Goal: Navigation & Orientation: Understand site structure

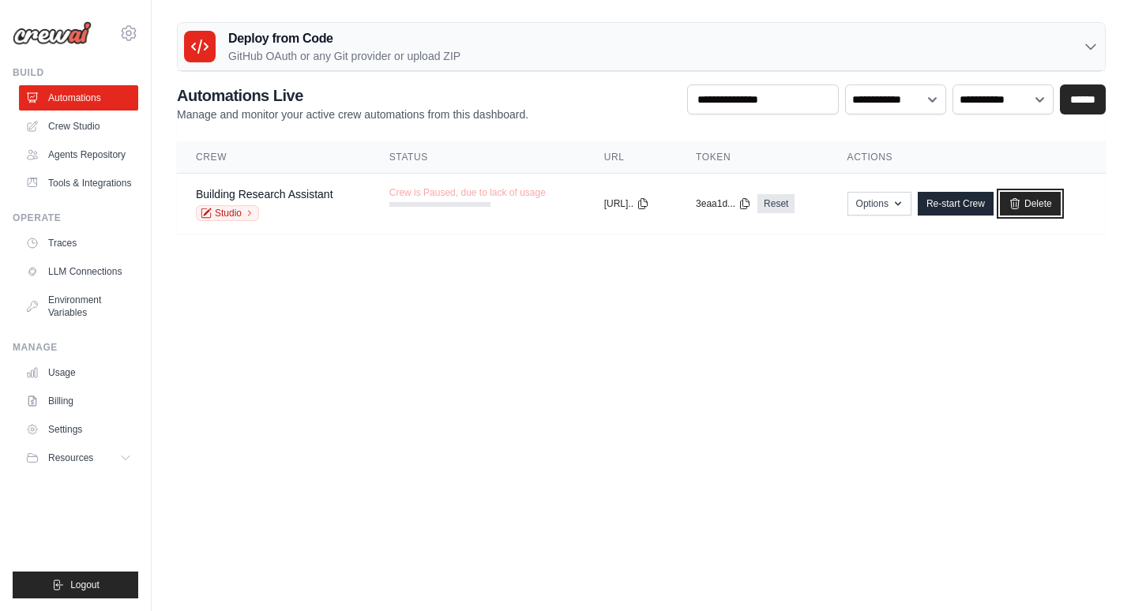
drag, startPoint x: 1048, startPoint y: 203, endPoint x: 696, endPoint y: 86, distance: 370.2
click at [1048, 203] on link "Delete" at bounding box center [1029, 204] width 61 height 24
click at [77, 129] on link "Crew Studio" at bounding box center [80, 126] width 119 height 25
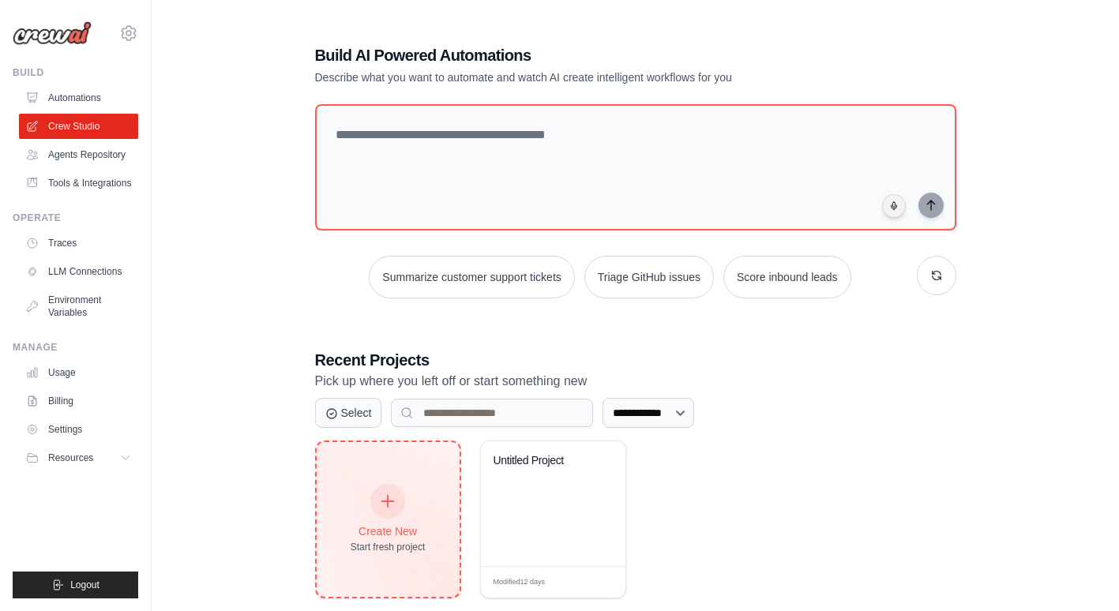
click at [404, 508] on div "Create New Start fresh project" at bounding box center [388, 520] width 75 height 68
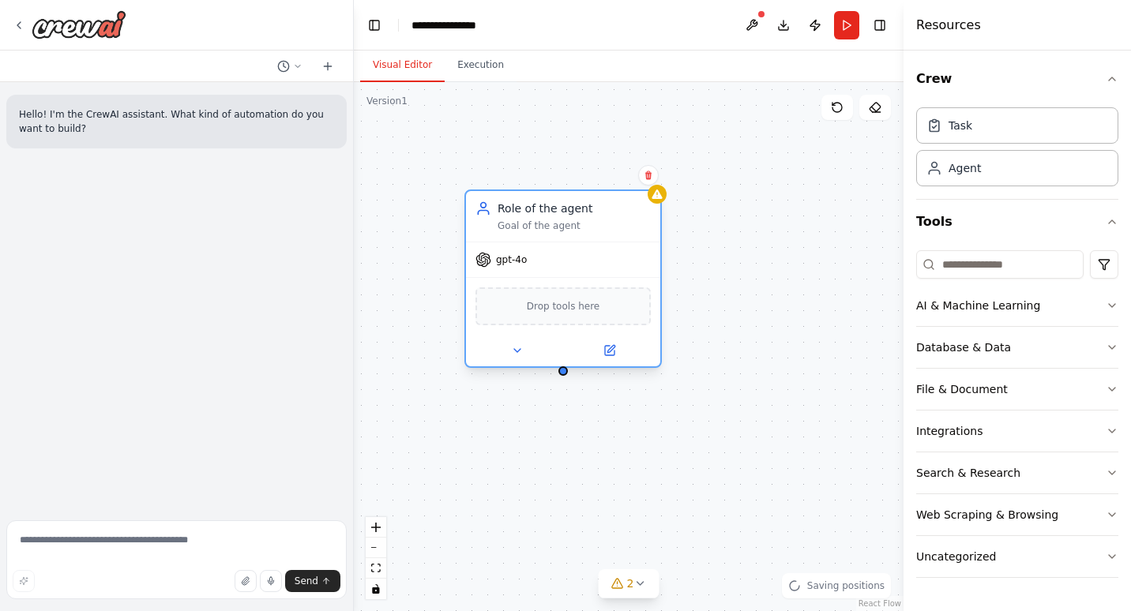
drag, startPoint x: 737, startPoint y: 257, endPoint x: 519, endPoint y: 216, distance: 220.8
click at [519, 216] on div "Role of the agent Goal of the agent" at bounding box center [563, 216] width 194 height 51
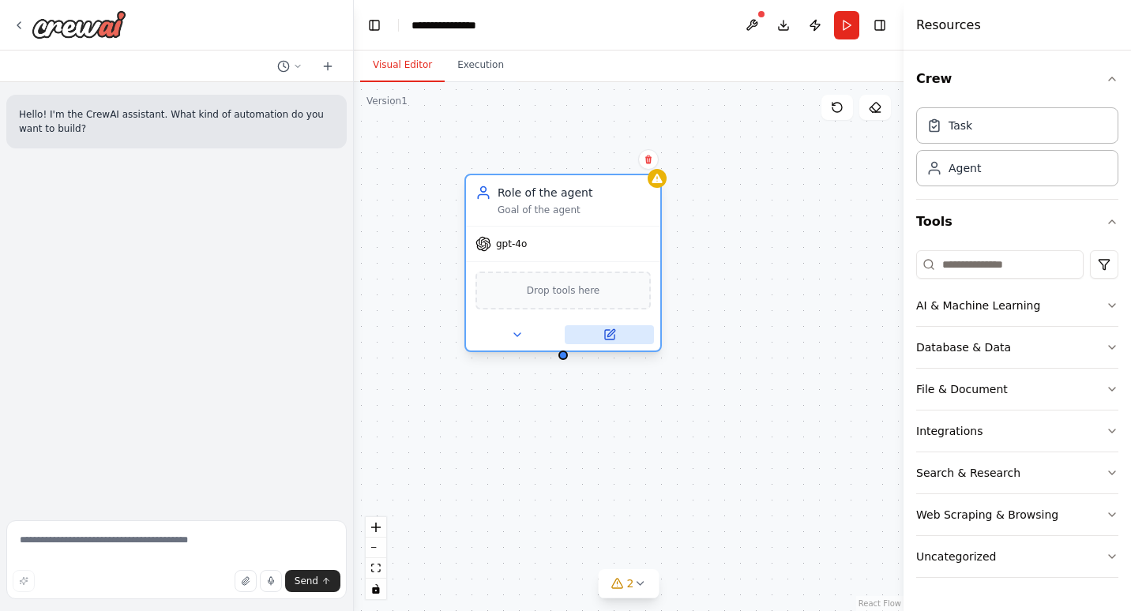
click at [609, 332] on icon at bounding box center [609, 334] width 9 height 9
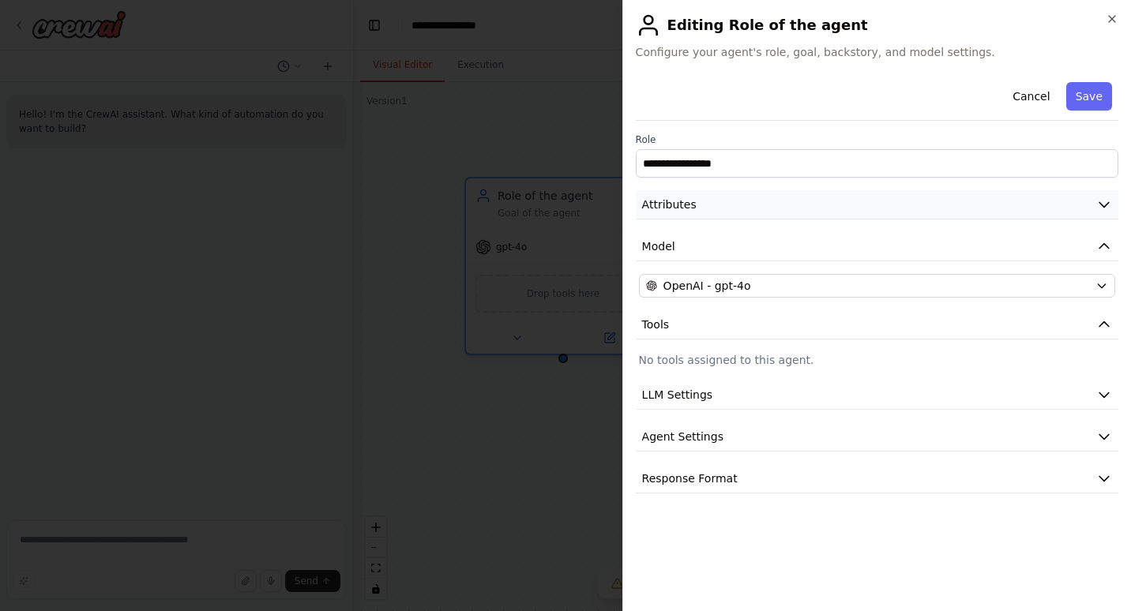
click at [733, 204] on button "Attributes" at bounding box center [877, 204] width 482 height 29
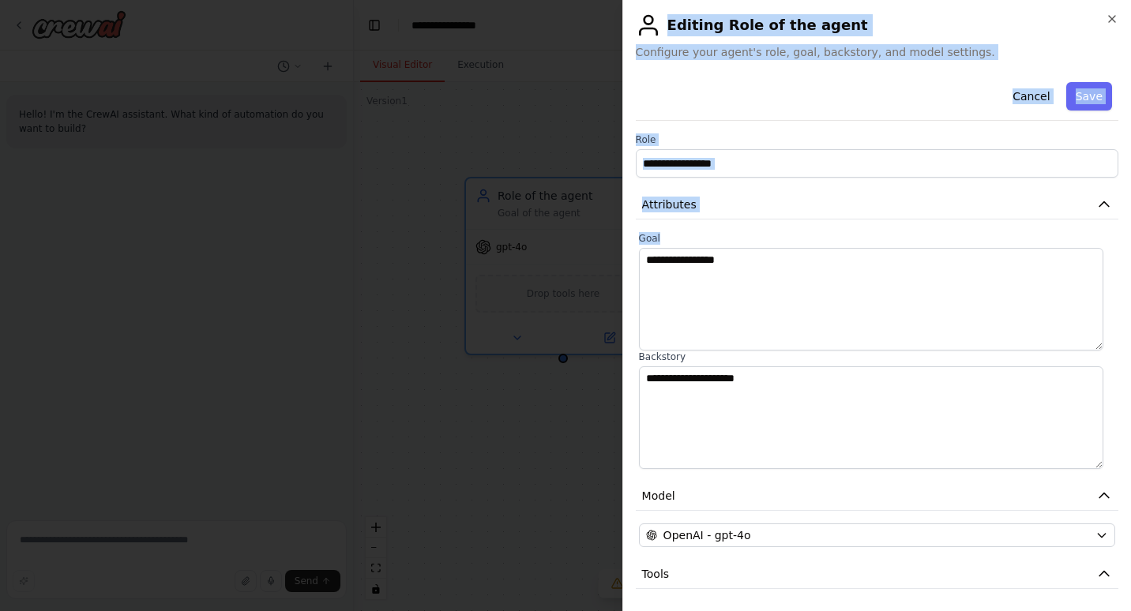
drag, startPoint x: 1119, startPoint y: 284, endPoint x: 1130, endPoint y: 367, distance: 83.5
click at [1130, 367] on html "**********" at bounding box center [565, 305] width 1131 height 611
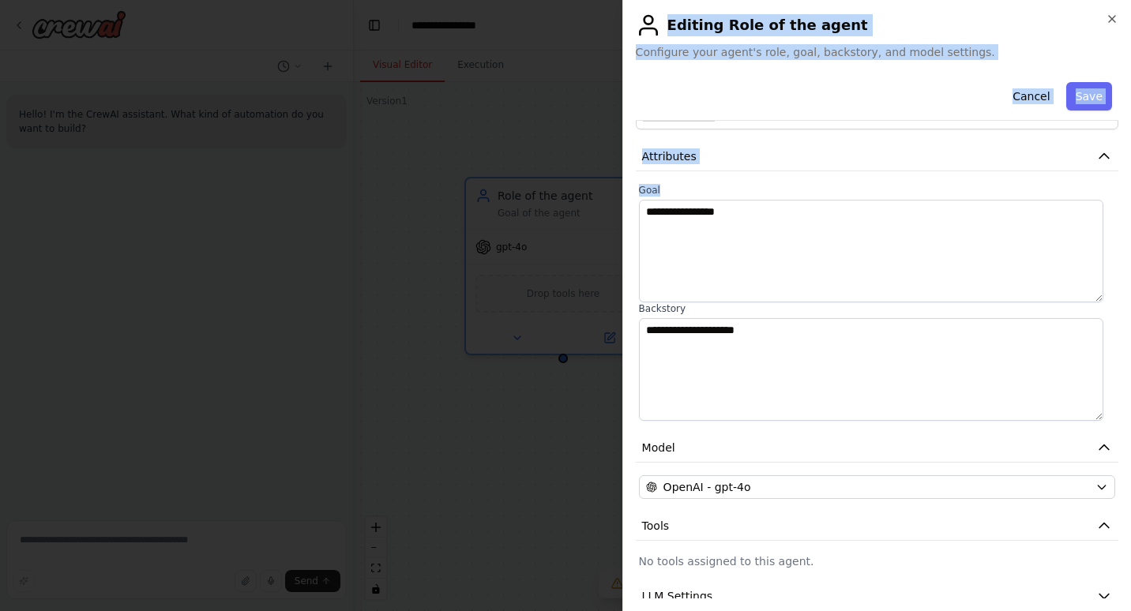
scroll to position [157, 0]
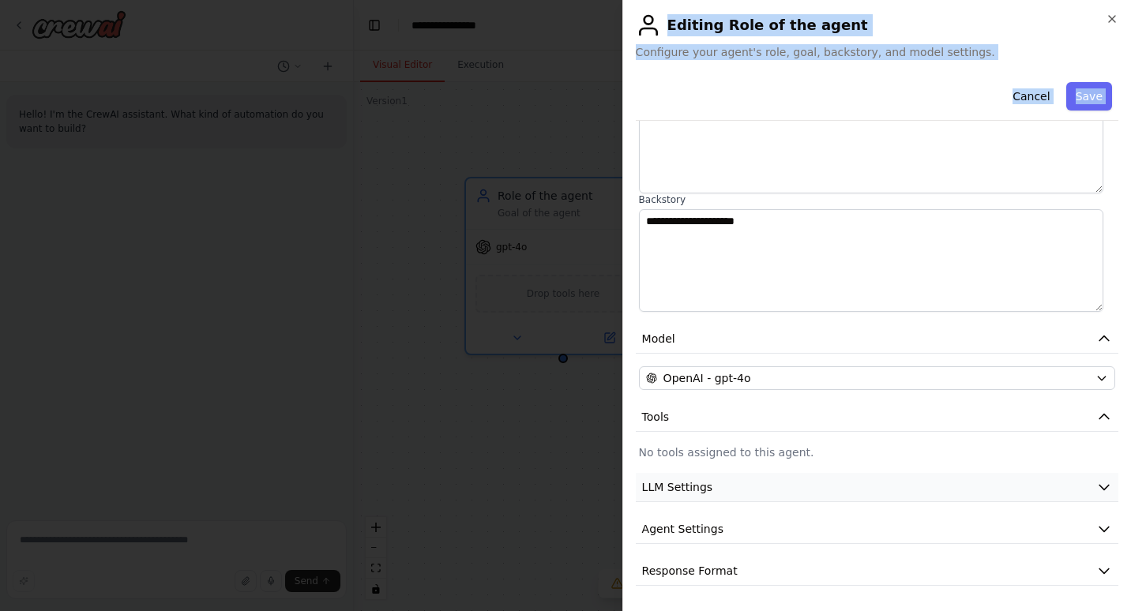
click at [980, 496] on button "LLM Settings" at bounding box center [877, 487] width 482 height 29
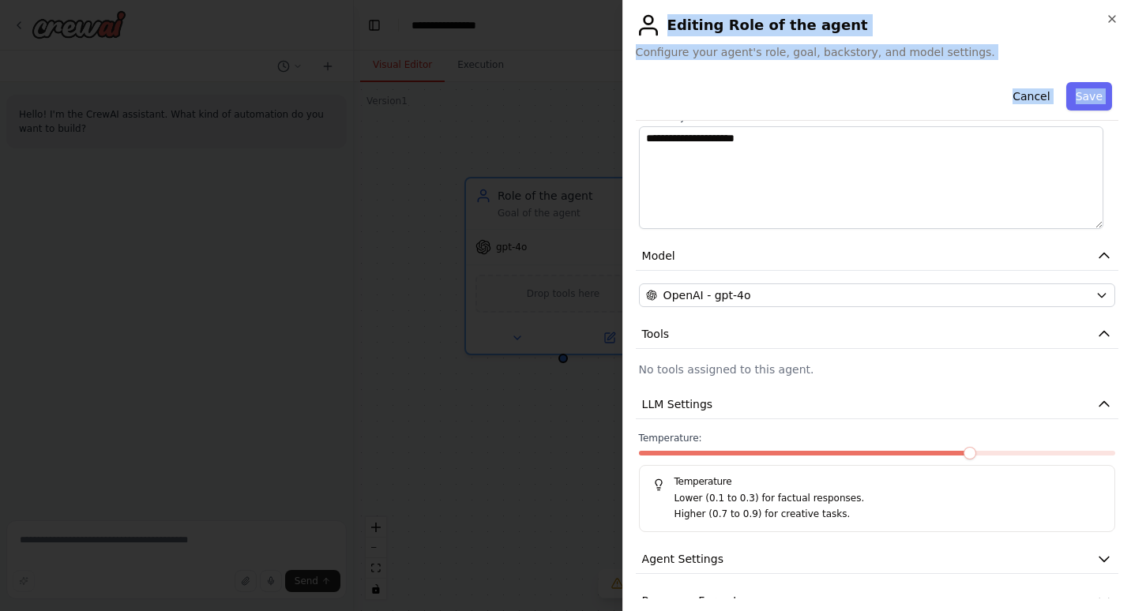
scroll to position [270, 0]
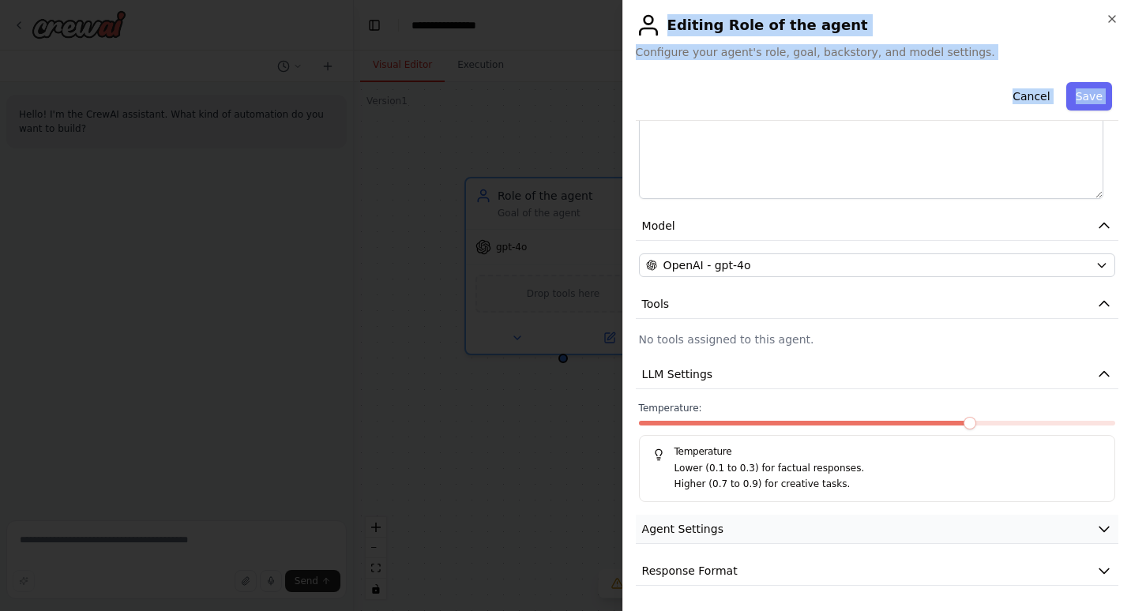
click at [1007, 531] on button "Agent Settings" at bounding box center [877, 529] width 482 height 29
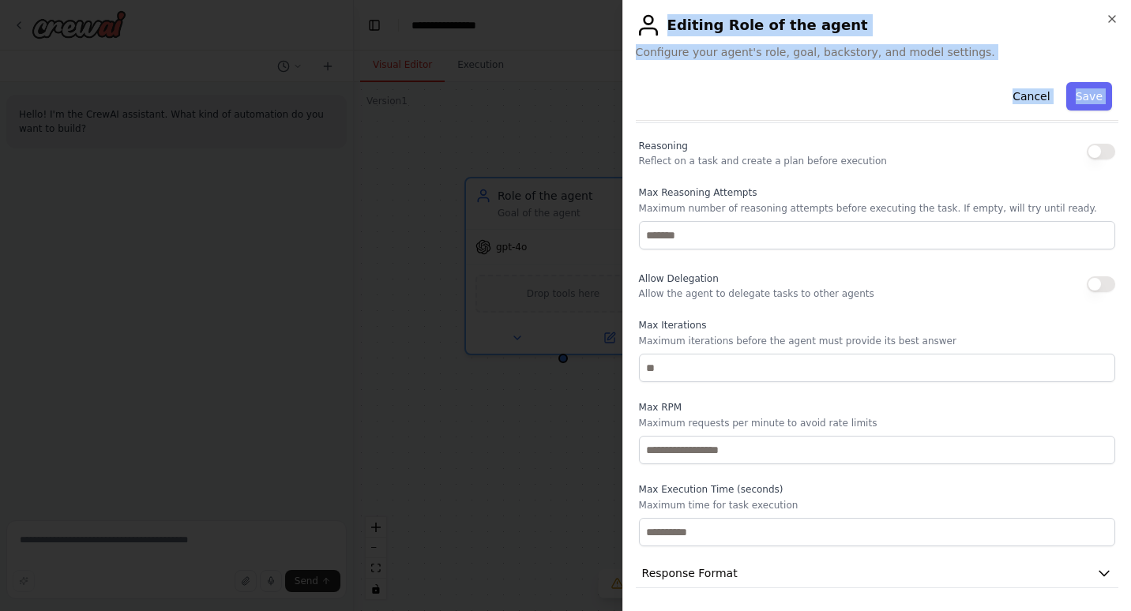
scroll to position [693, 0]
click at [977, 581] on button "Response Format" at bounding box center [877, 571] width 482 height 29
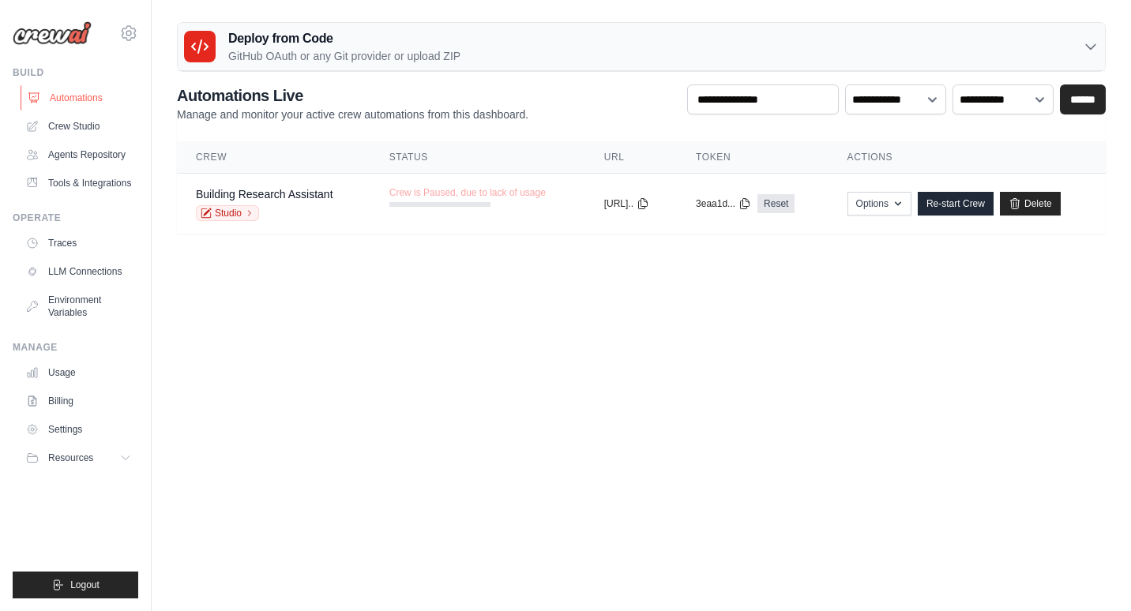
click at [61, 92] on link "Automations" at bounding box center [80, 97] width 119 height 25
click at [69, 125] on link "Crew Studio" at bounding box center [80, 126] width 119 height 25
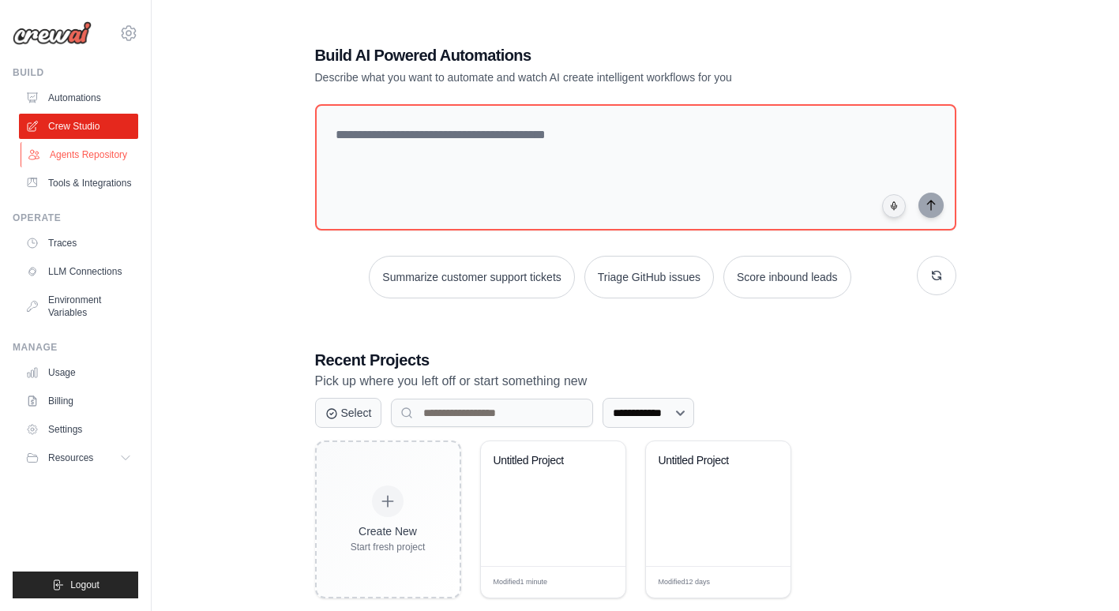
click at [69, 145] on link "Agents Repository" at bounding box center [80, 154] width 119 height 25
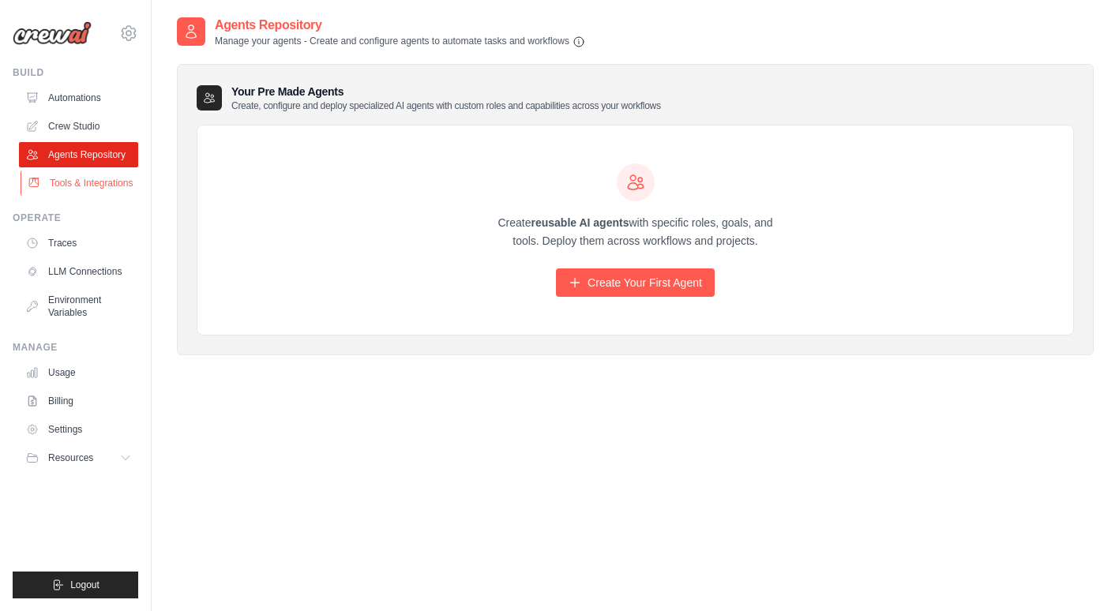
click at [73, 189] on link "Tools & Integrations" at bounding box center [80, 183] width 119 height 25
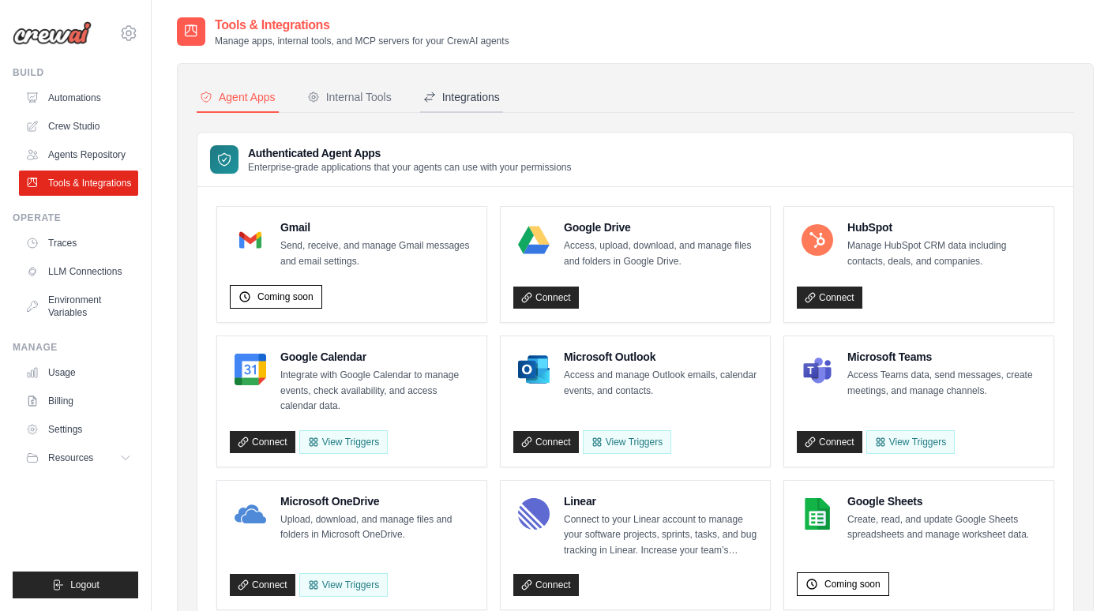
click at [443, 84] on button "Integrations" at bounding box center [461, 98] width 83 height 30
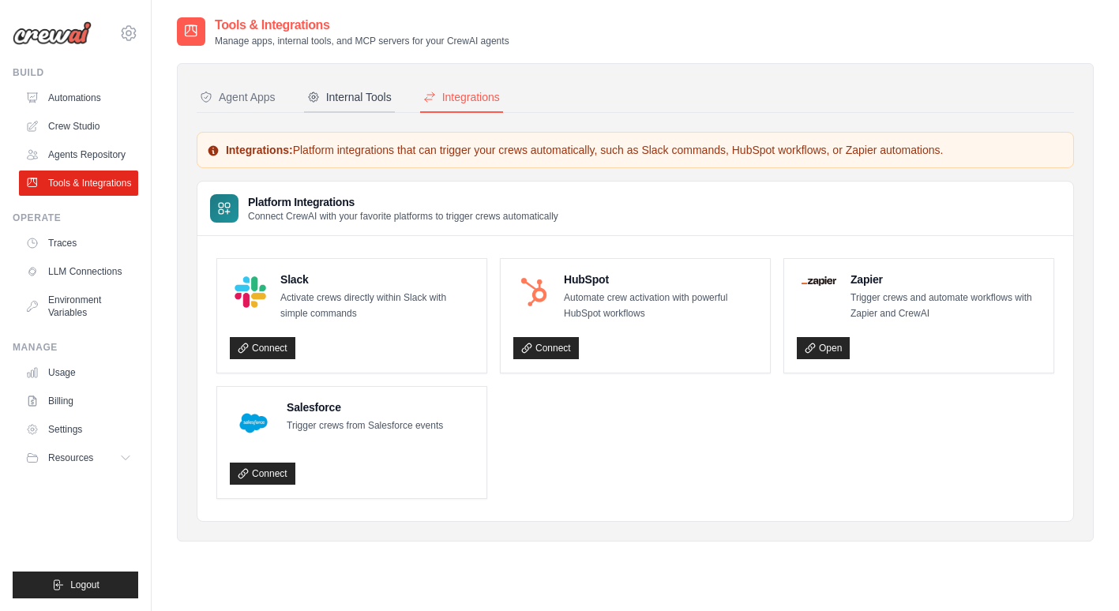
click at [368, 85] on button "Internal Tools" at bounding box center [349, 98] width 91 height 30
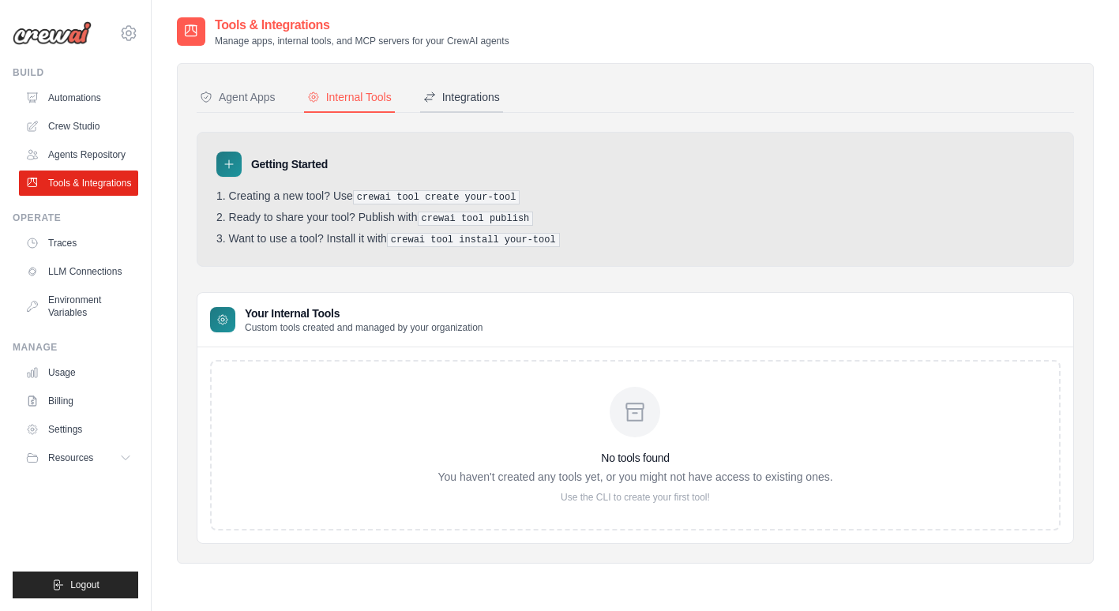
click at [477, 101] on div "Integrations" at bounding box center [461, 97] width 77 height 16
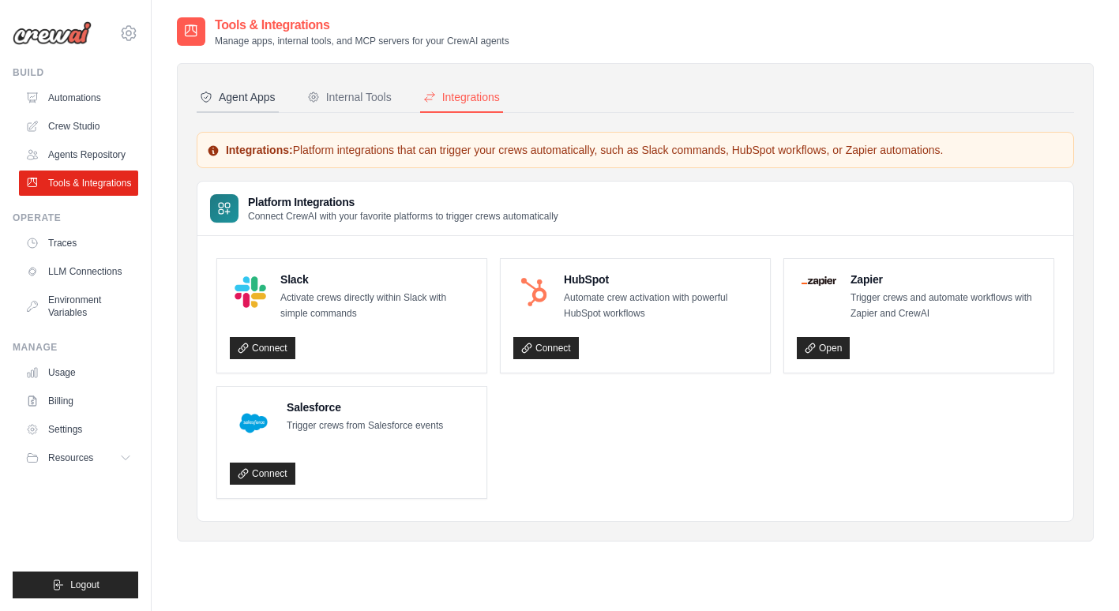
click at [248, 95] on div "Agent Apps" at bounding box center [238, 97] width 76 height 16
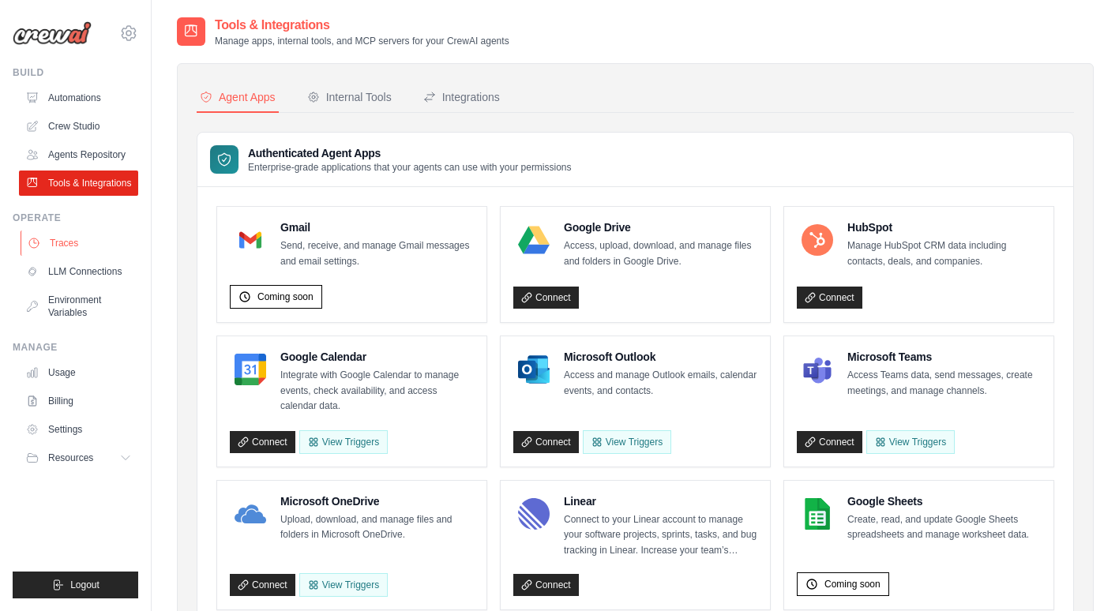
click at [59, 248] on link "Traces" at bounding box center [80, 243] width 119 height 25
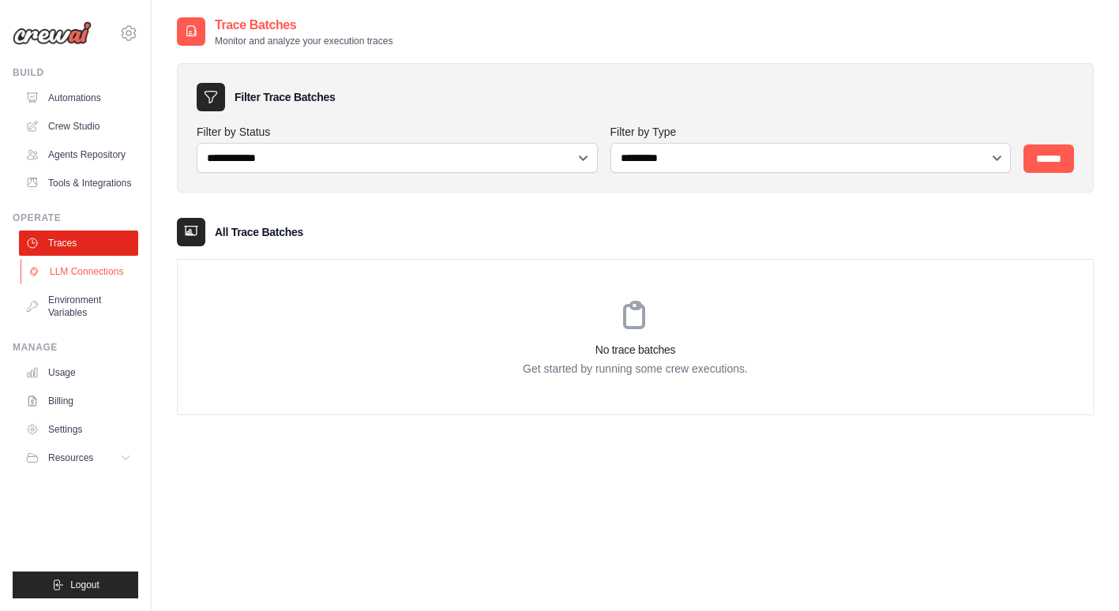
click at [81, 271] on link "LLM Connections" at bounding box center [80, 271] width 119 height 25
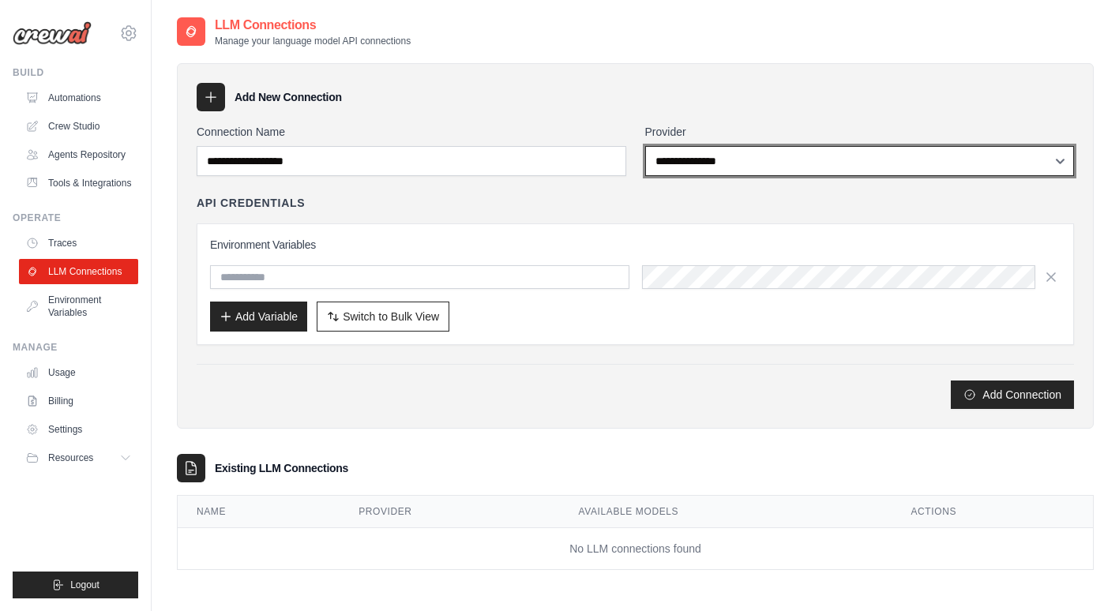
click at [730, 152] on select "**********" at bounding box center [859, 161] width 429 height 30
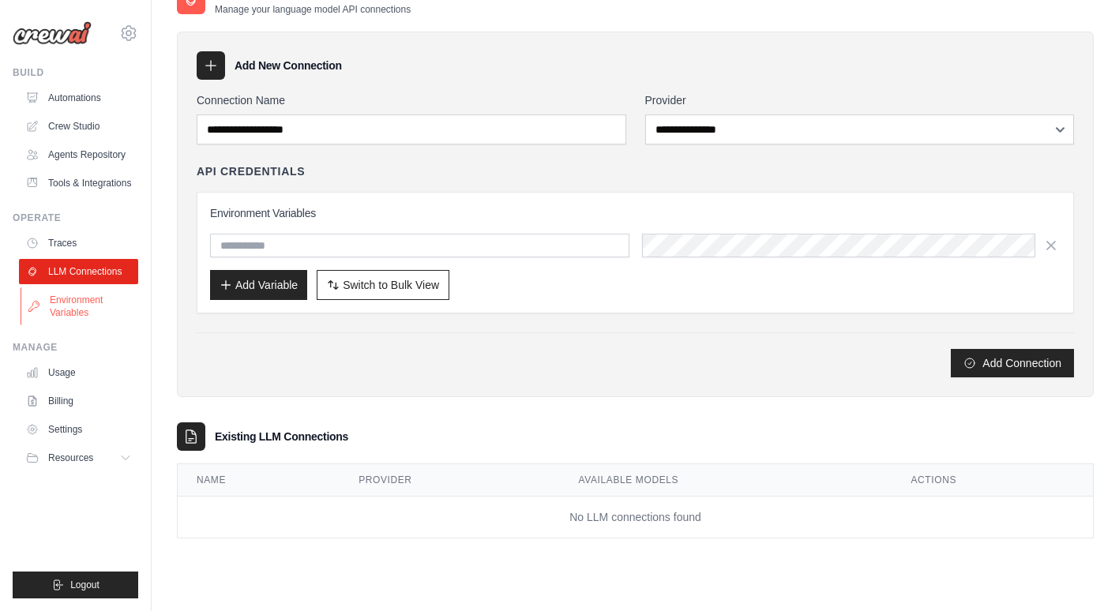
click at [51, 306] on link "Environment Variables" at bounding box center [80, 306] width 119 height 38
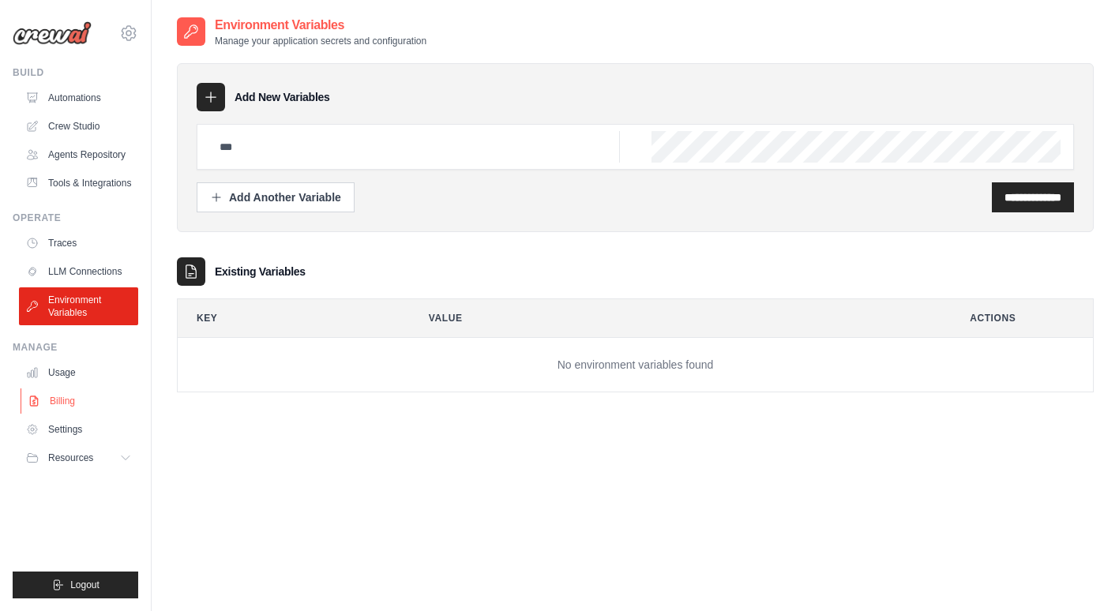
click at [61, 402] on link "Billing" at bounding box center [80, 400] width 119 height 25
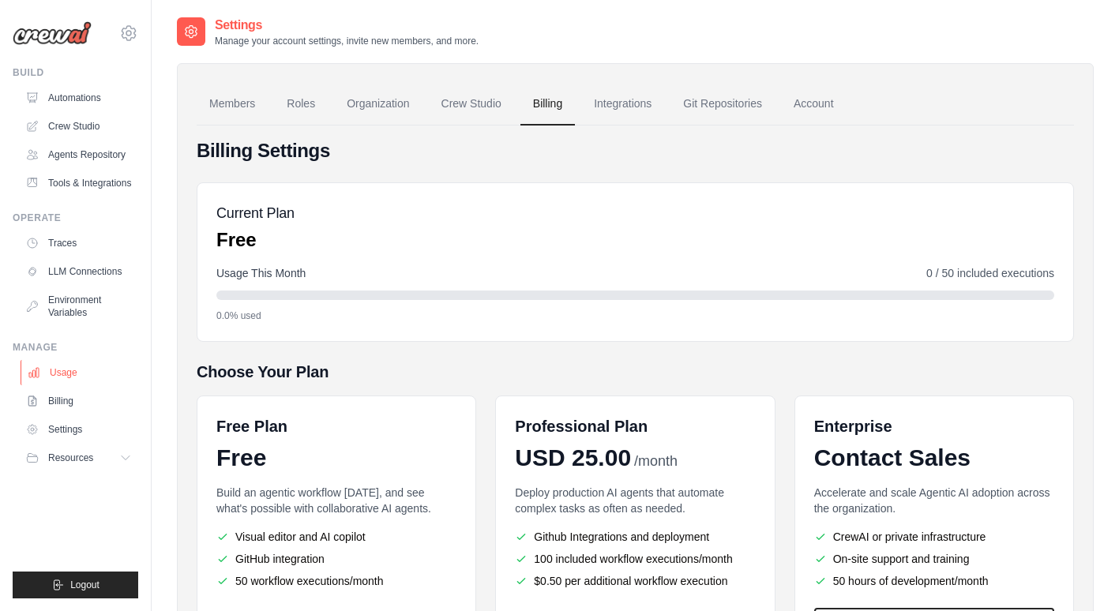
click at [65, 375] on link "Usage" at bounding box center [80, 372] width 119 height 25
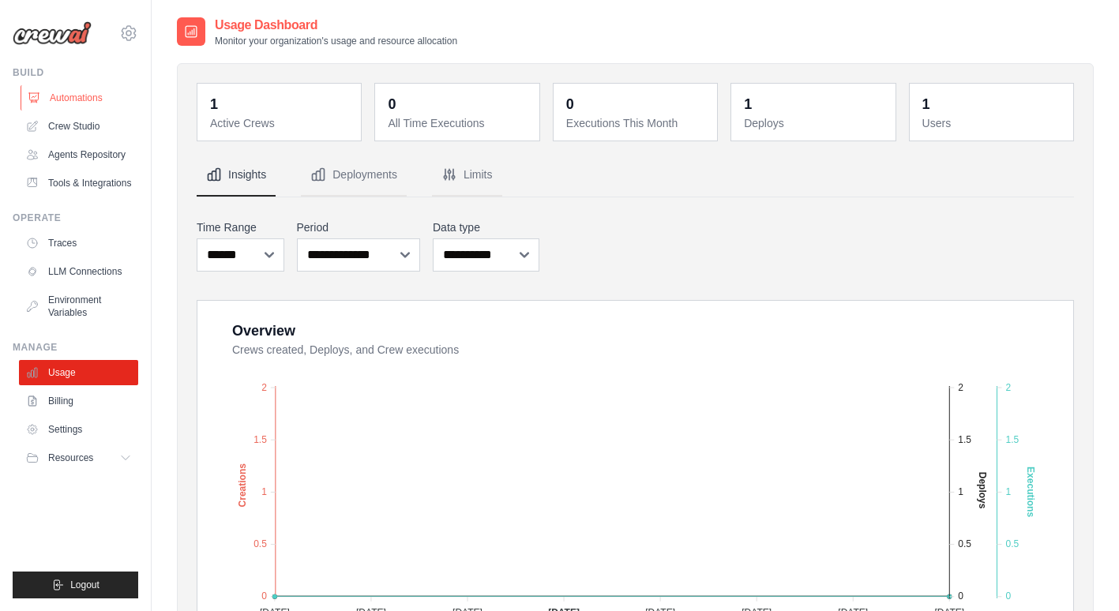
click at [73, 103] on link "Automations" at bounding box center [80, 97] width 119 height 25
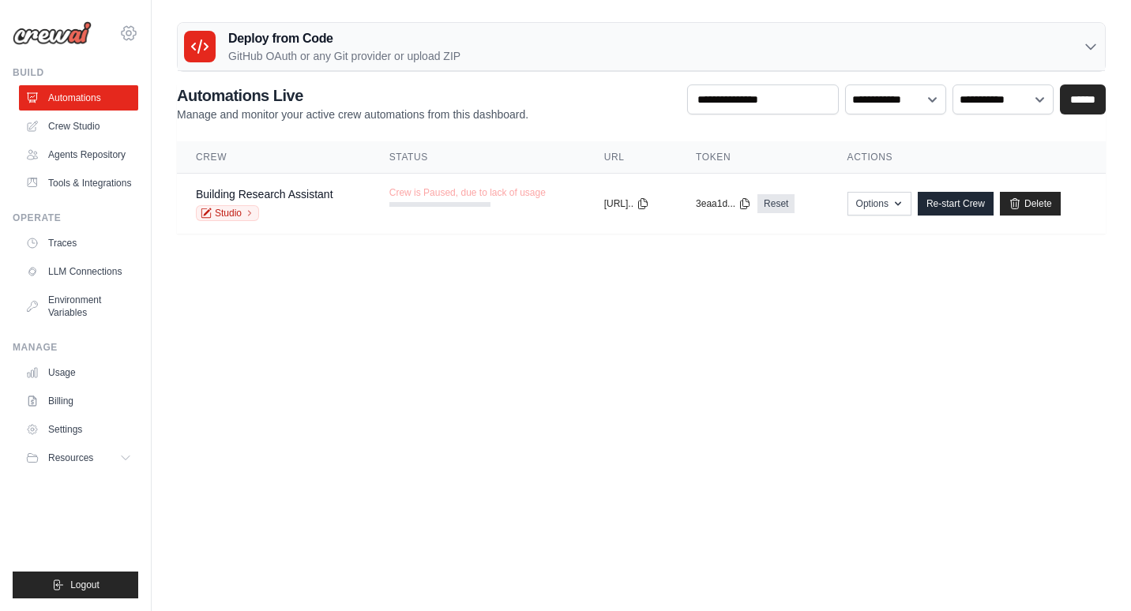
click at [136, 36] on icon at bounding box center [128, 33] width 19 height 19
click at [538, 434] on body "andy.crabbe@datazest.io Settings Build Automations" at bounding box center [565, 305] width 1131 height 611
